Goal: Transaction & Acquisition: Purchase product/service

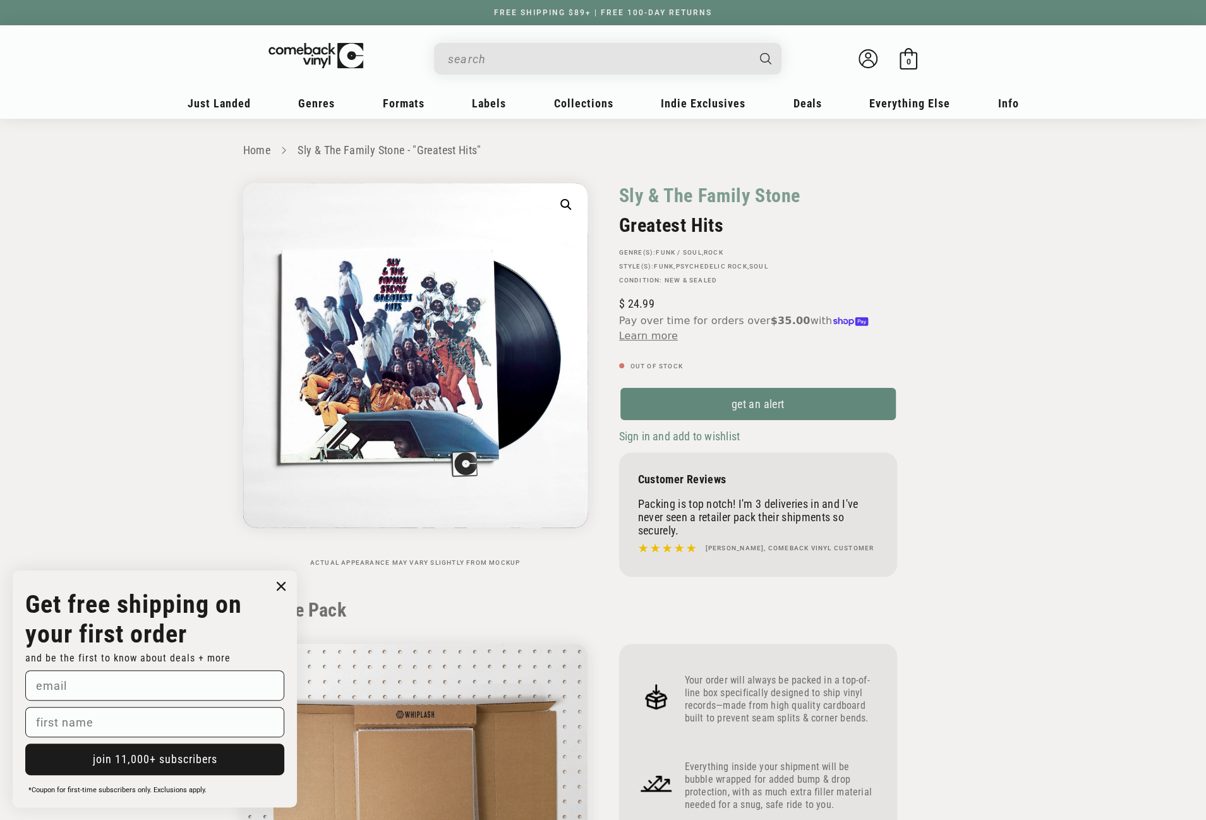
click at [526, 60] on input "When autocomplete results are available use up and down arrows to review and en…" at bounding box center [598, 59] width 300 height 26
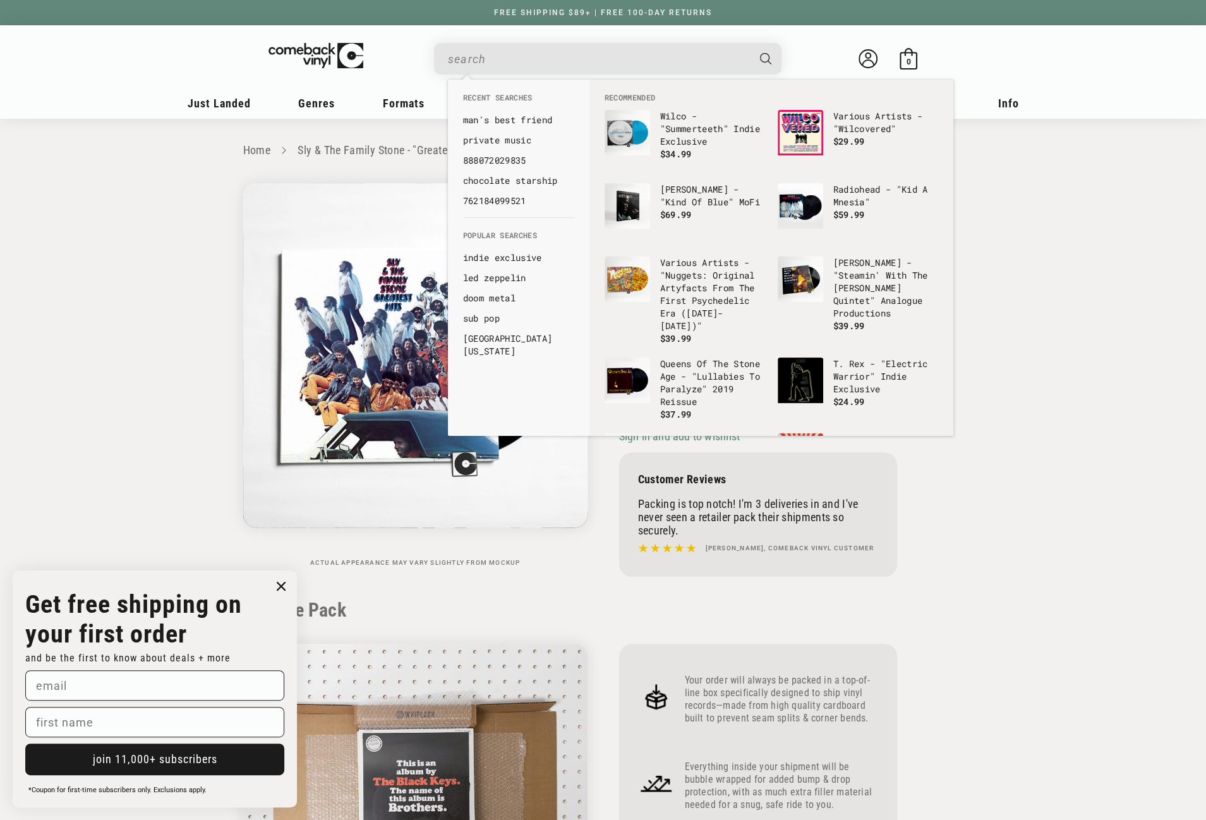
paste input "0825764606714"
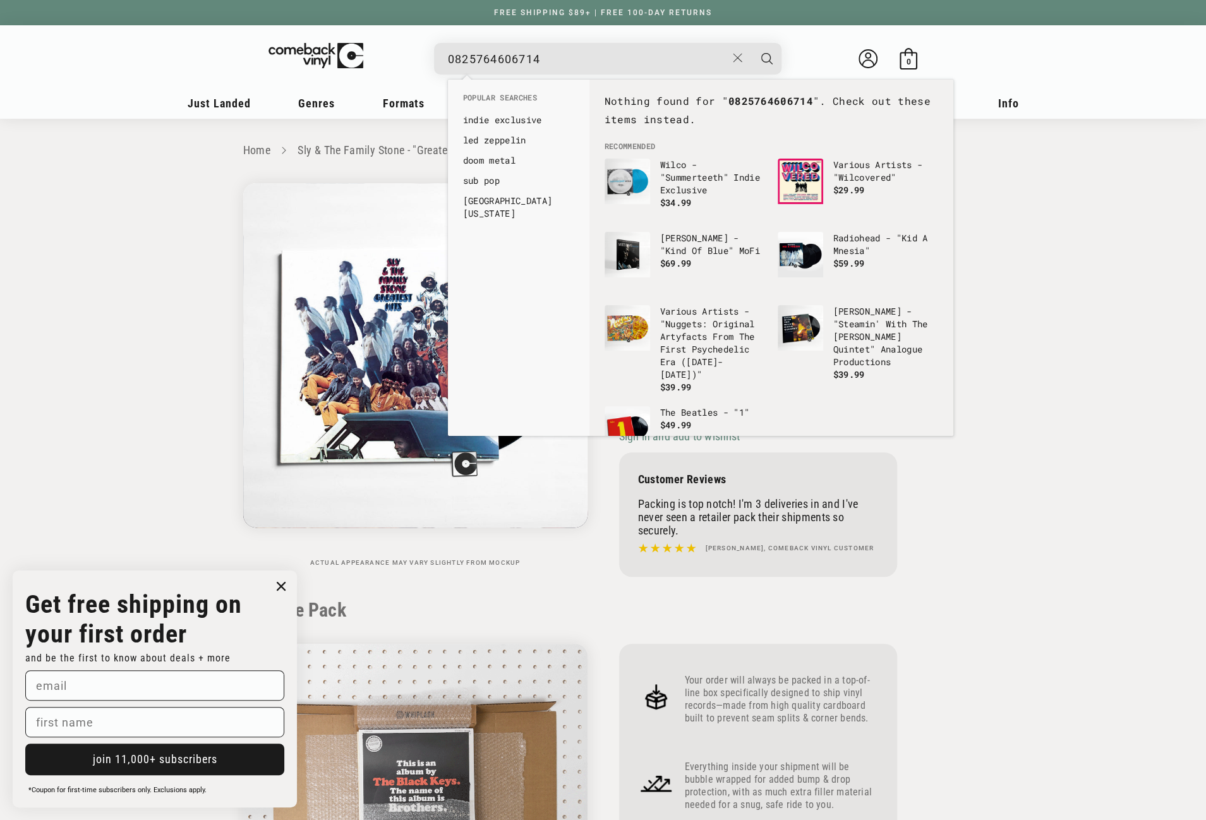
click at [452, 58] on input "0825764606714" at bounding box center [587, 59] width 279 height 26
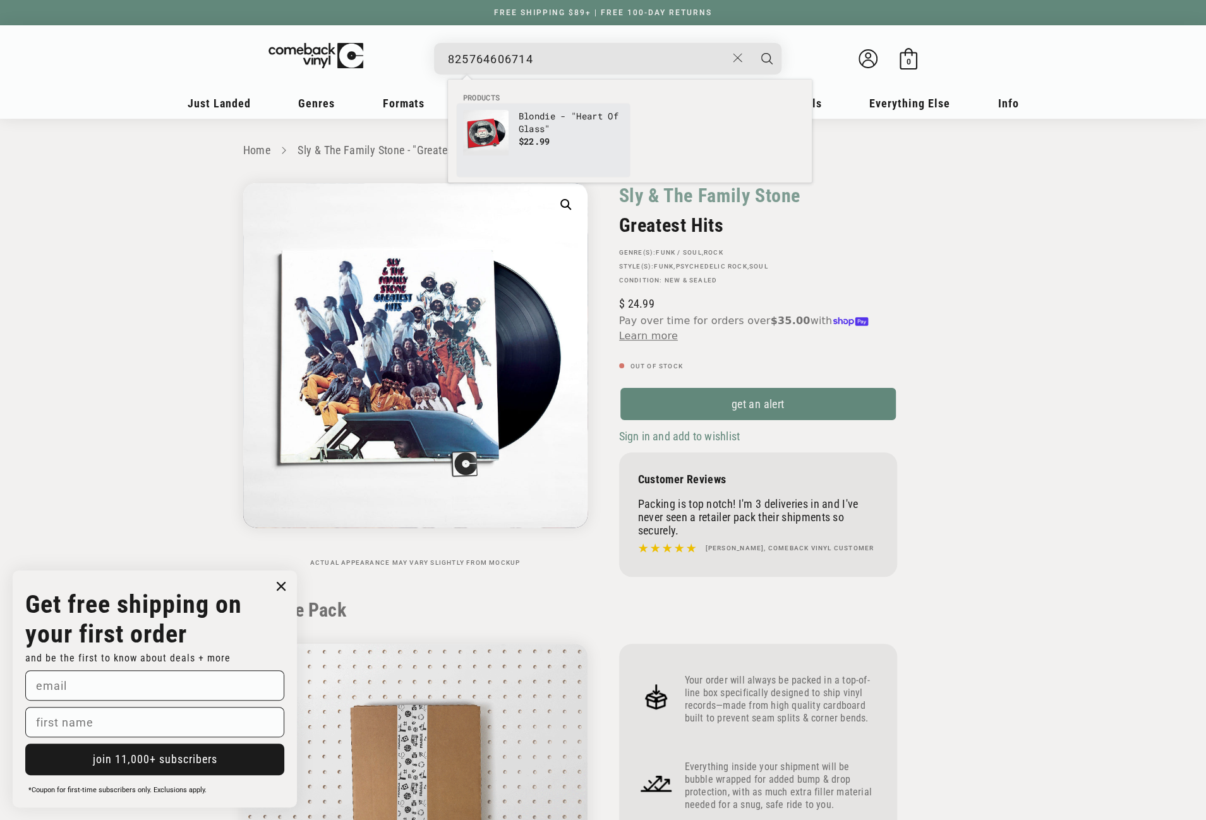
type input "825764606714"
click at [511, 128] on link "Blondie - "Heart Of Glass" $22.99" at bounding box center [543, 140] width 161 height 61
